Goal: Task Accomplishment & Management: Manage account settings

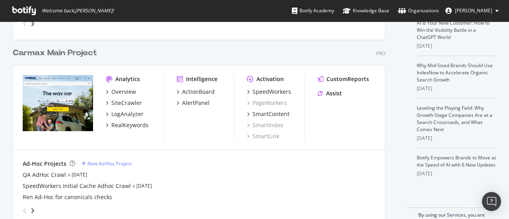
scroll to position [199, 0]
click at [130, 90] on div "Overview" at bounding box center [123, 92] width 25 height 8
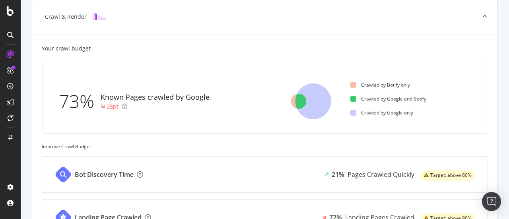
scroll to position [192, 0]
click at [398, 194] on div "Bot Discovery Time 21% Pages Crawled Quickly Target: above 80% Landing Page Cra…" at bounding box center [265, 204] width 446 height 95
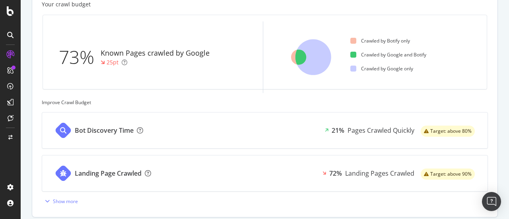
scroll to position [249, 0]
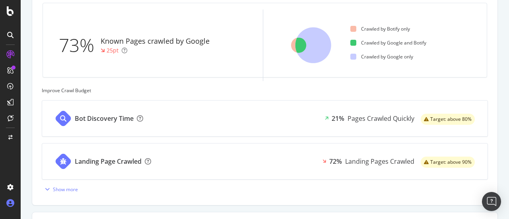
click at [8, 203] on icon at bounding box center [10, 203] width 8 height 8
click at [10, 186] on icon at bounding box center [10, 187] width 8 height 8
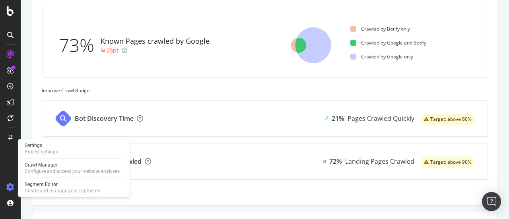
click at [8, 188] on icon at bounding box center [10, 187] width 8 height 8
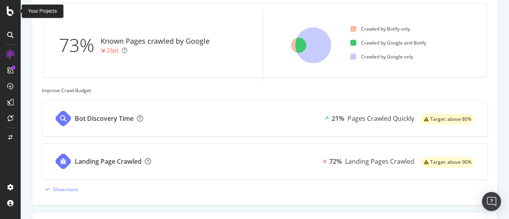
click at [6, 13] on div at bounding box center [10, 11] width 19 height 10
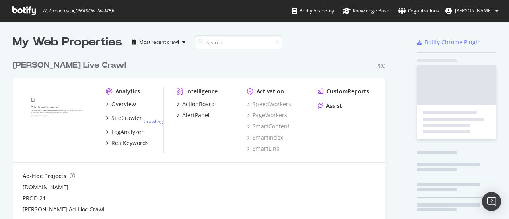
scroll to position [213, 496]
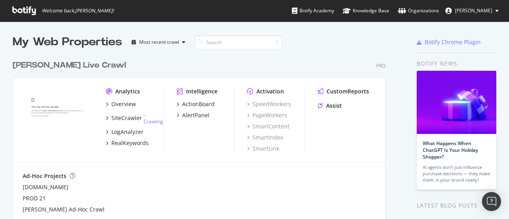
click at [484, 8] on span "[PERSON_NAME]" at bounding box center [473, 10] width 37 height 7
click at [127, 106] on div "Overview" at bounding box center [123, 104] width 25 height 8
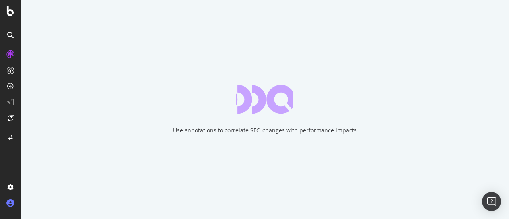
click at [9, 201] on icon at bounding box center [10, 203] width 8 height 8
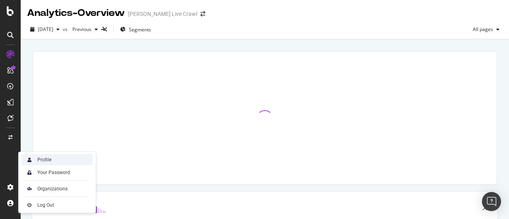
click at [66, 160] on div "Profile" at bounding box center [56, 159] width 71 height 11
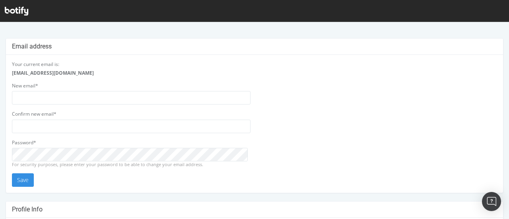
click at [16, 9] on icon at bounding box center [16, 11] width 23 height 9
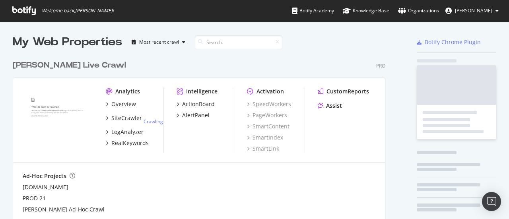
scroll to position [213, 496]
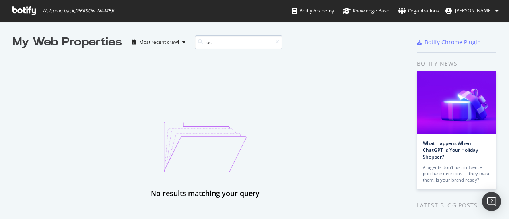
type input "u"
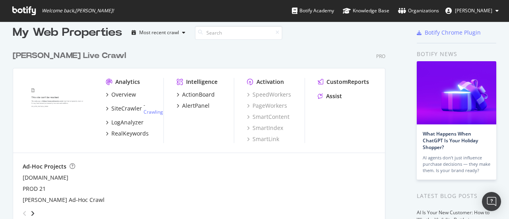
scroll to position [0, 0]
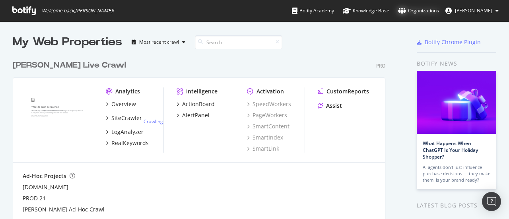
click at [422, 10] on div "Organizations" at bounding box center [418, 11] width 41 height 8
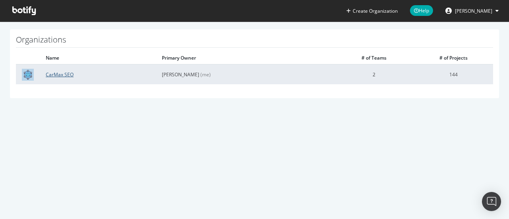
click at [62, 74] on link "CarMax SEO" at bounding box center [60, 74] width 28 height 7
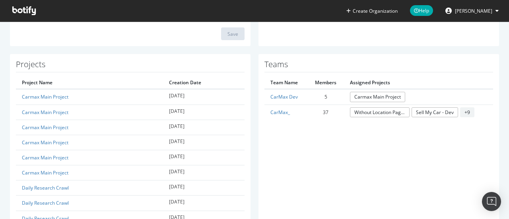
scroll to position [158, 0]
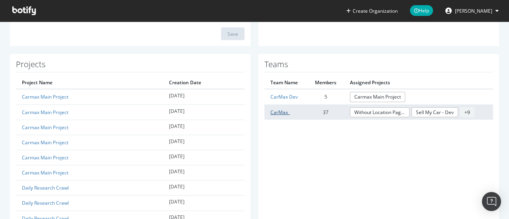
click at [275, 111] on link "CarMax_" at bounding box center [279, 112] width 19 height 7
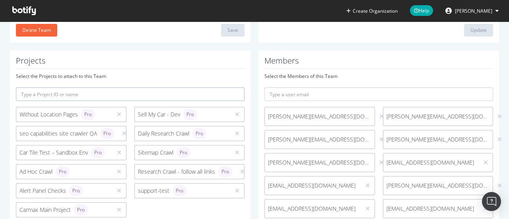
scroll to position [180, 0]
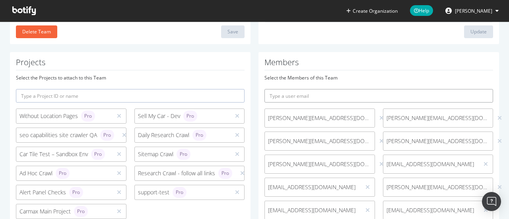
click at [321, 95] on input "text" at bounding box center [378, 96] width 228 height 14
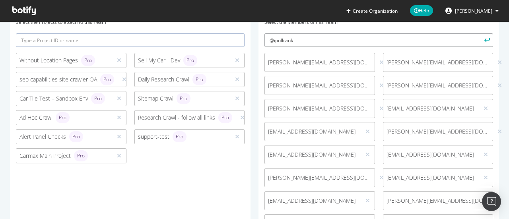
scroll to position [237, 0]
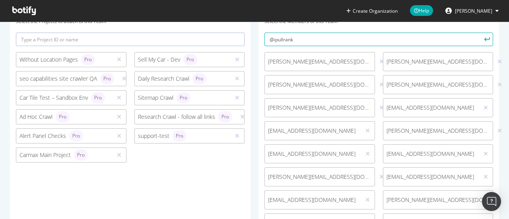
click at [46, 155] on div "Carmax Main Project Pro" at bounding box center [63, 154] width 89 height 11
click at [26, 156] on div "Carmax Main Project Pro" at bounding box center [63, 154] width 89 height 11
click at [324, 40] on input "@ipullrank" at bounding box center [378, 40] width 228 height 14
type input "@"
click at [499, 69] on section "Organizations CarMax SEO CarMax_ Team A Team is composed of members, Rights and…" at bounding box center [254, 156] width 509 height 743
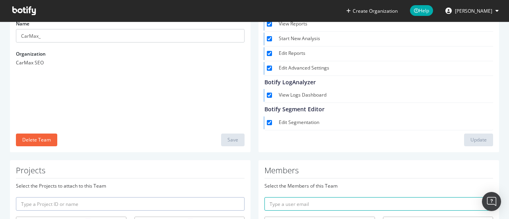
scroll to position [0, 0]
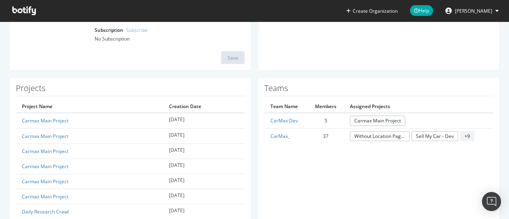
scroll to position [134, 0]
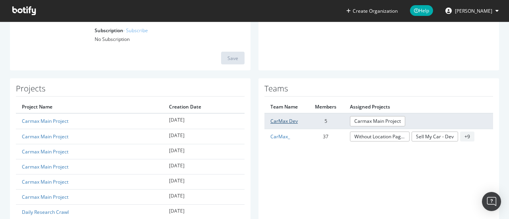
click at [281, 122] on link "CarMax Dev" at bounding box center [283, 121] width 27 height 7
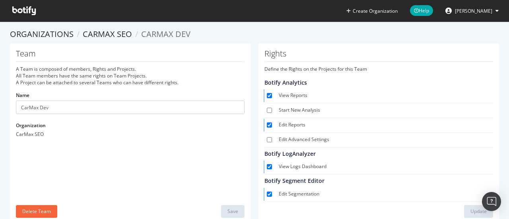
scroll to position [1, 0]
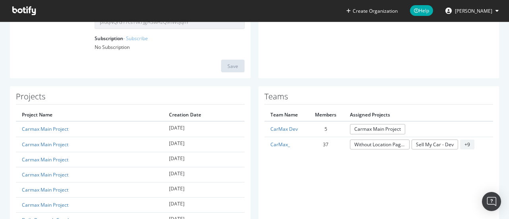
scroll to position [196, 0]
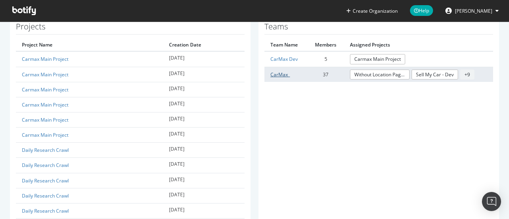
click at [278, 71] on link "CarMax_" at bounding box center [279, 74] width 19 height 7
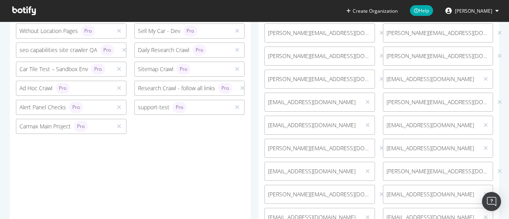
scroll to position [265, 0]
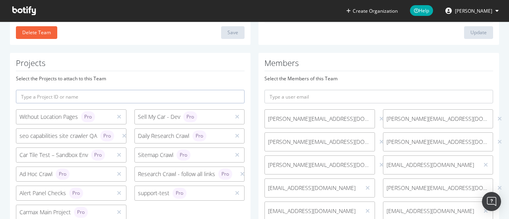
scroll to position [178, 0]
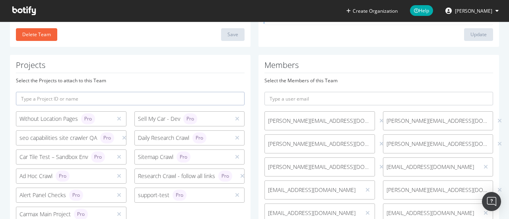
click at [151, 116] on div "Sell My Car - Dev Pro" at bounding box center [182, 118] width 89 height 11
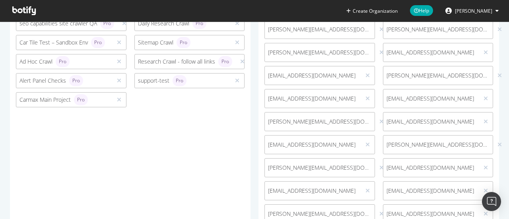
scroll to position [292, 0]
